Goal: Task Accomplishment & Management: Complete application form

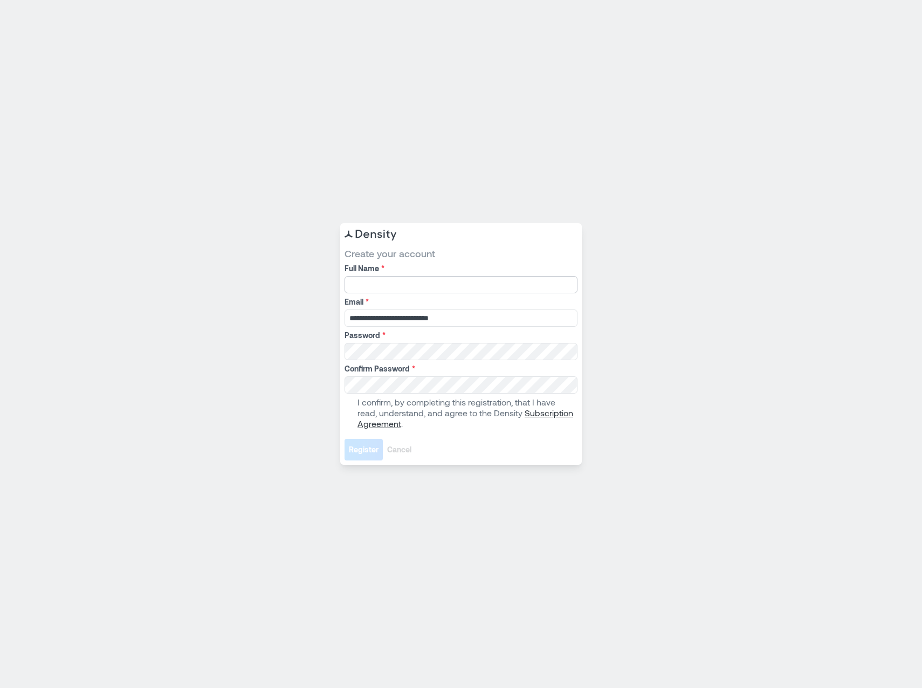
click at [402, 280] on input "Full Name *" at bounding box center [461, 284] width 233 height 17
type input "**********"
click at [348, 412] on span at bounding box center [349, 413] width 9 height 9
click at [361, 450] on span "Register" at bounding box center [364, 449] width 30 height 11
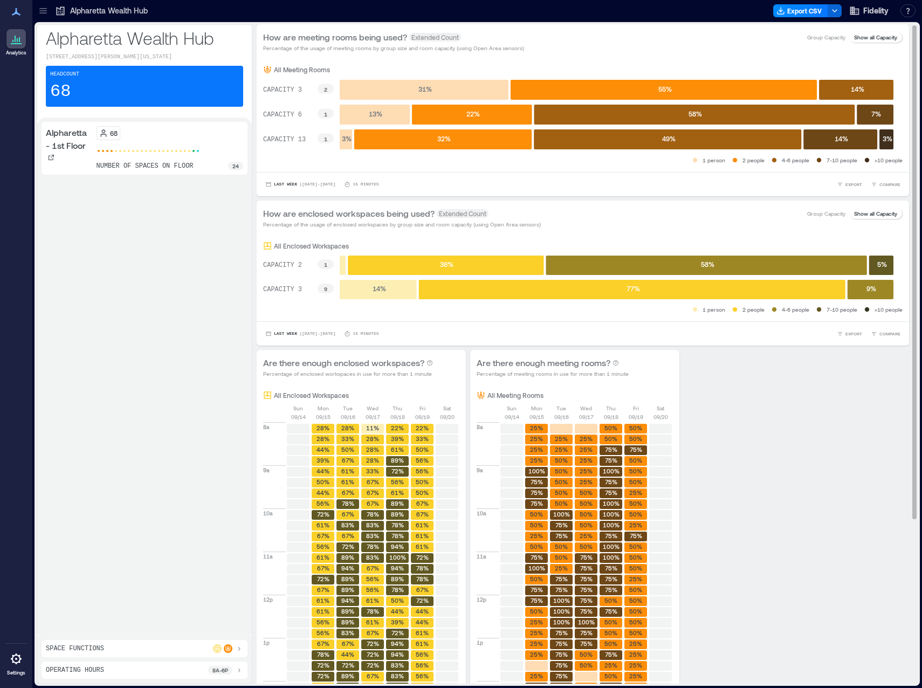
drag, startPoint x: 204, startPoint y: 1, endPoint x: 764, endPoint y: 381, distance: 677.3
click at [764, 381] on div "Are there enough enclosed workspaces? Percentage of enclosed workspaces in use …" at bounding box center [583, 627] width 652 height 555
click at [14, 18] on icon at bounding box center [16, 11] width 13 height 13
click at [13, 12] on icon at bounding box center [16, 11] width 13 height 13
click at [13, 38] on icon at bounding box center [16, 38] width 13 height 13
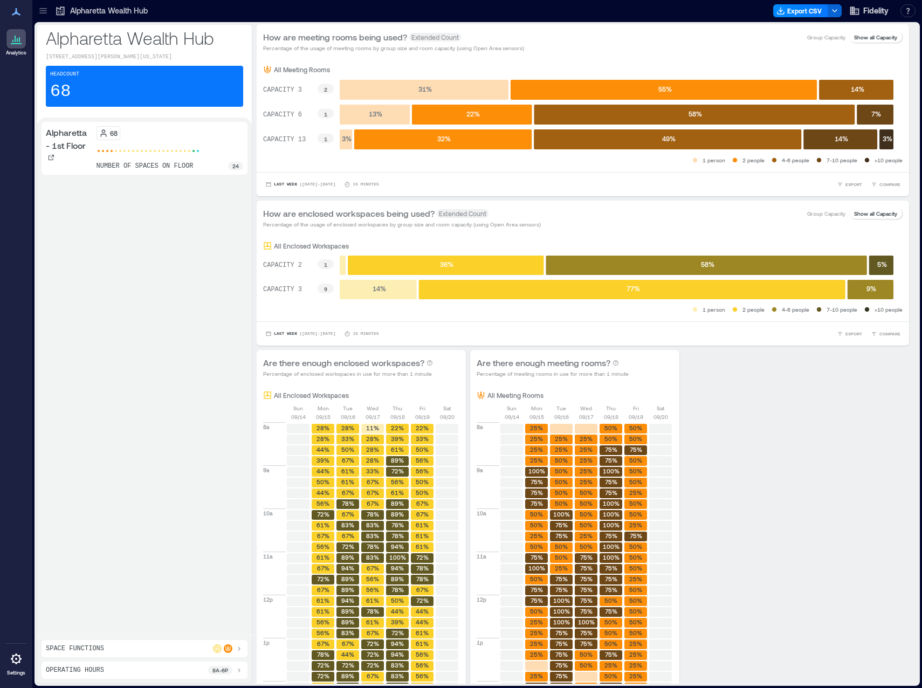
click at [44, 14] on icon at bounding box center [43, 10] width 11 height 11
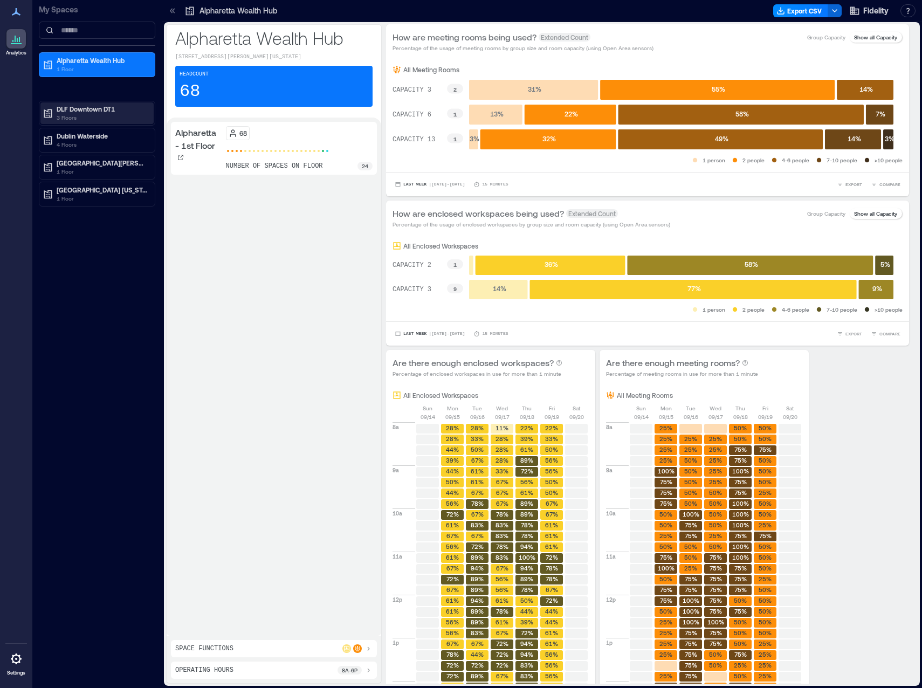
click at [87, 112] on p "DLF Downtown DT1" at bounding box center [102, 109] width 91 height 9
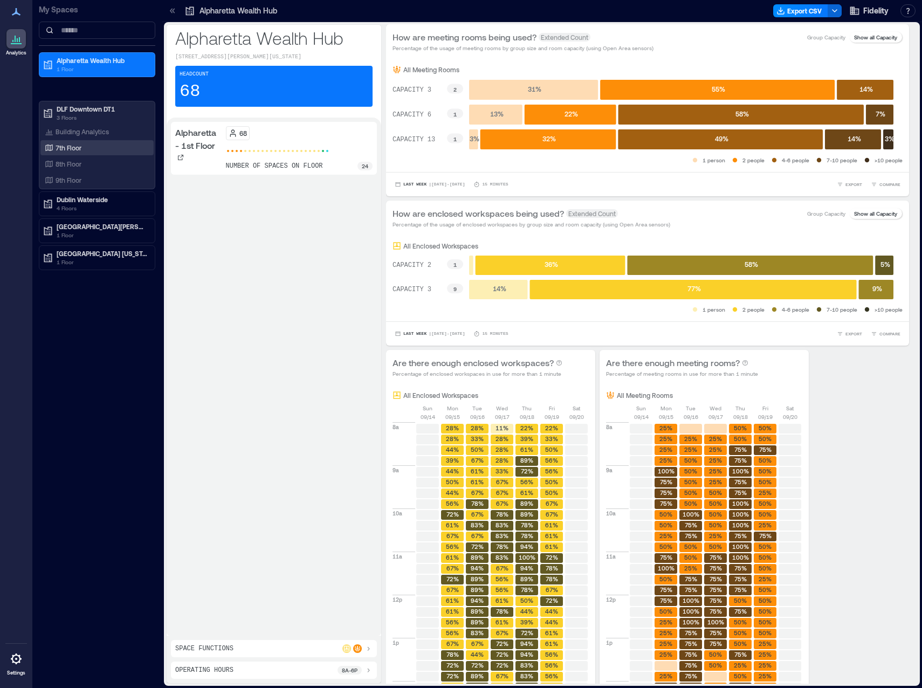
click at [70, 155] on div "7th Floor" at bounding box center [96, 147] width 113 height 15
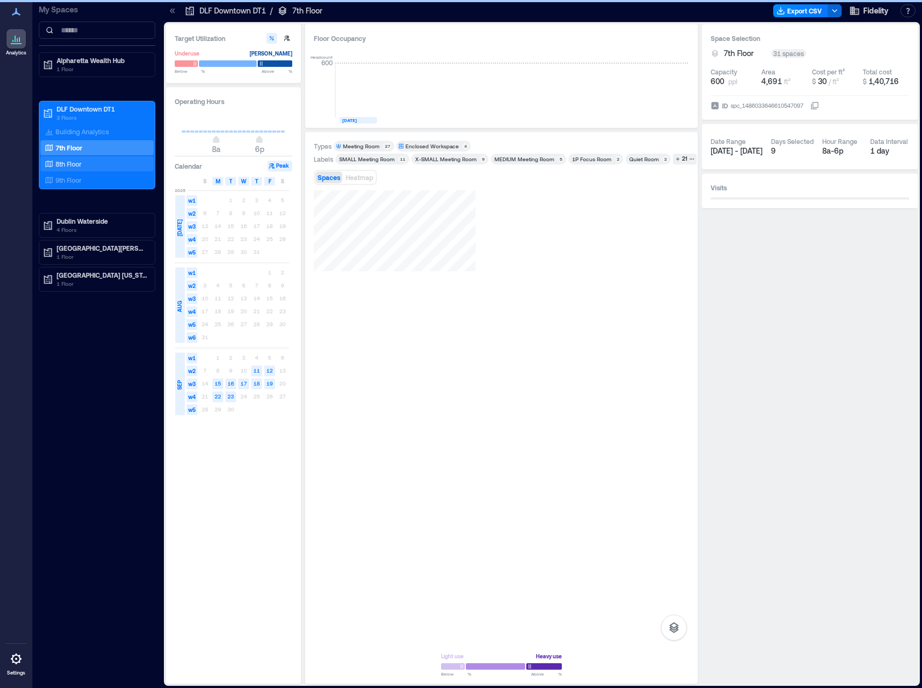
click at [68, 167] on p "8th Floor" at bounding box center [69, 164] width 26 height 9
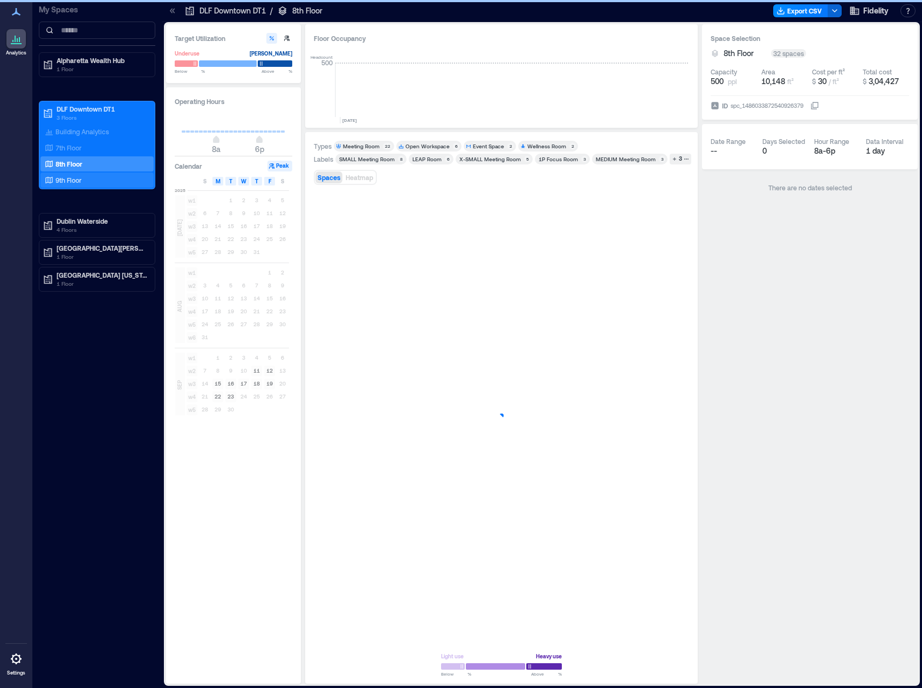
click at [65, 178] on p "9th Floor" at bounding box center [69, 180] width 26 height 9
